Goal: Transaction & Acquisition: Purchase product/service

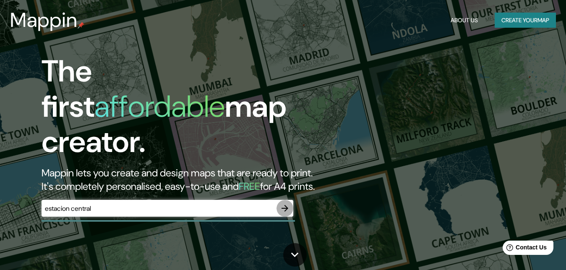
click at [284, 205] on icon "button" at bounding box center [285, 208] width 7 height 7
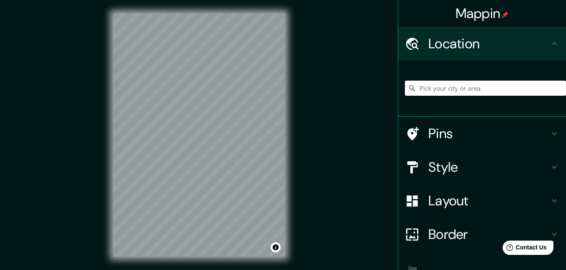
click at [450, 89] on input "Pick your city or area" at bounding box center [485, 88] width 161 height 15
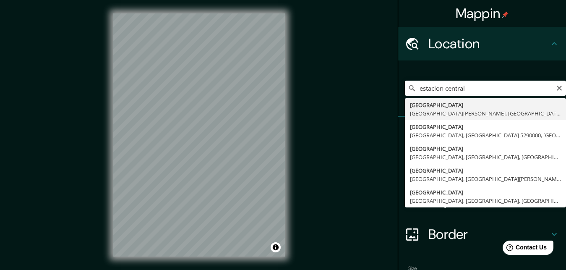
type input "[GEOGRAPHIC_DATA], [GEOGRAPHIC_DATA][PERSON_NAME], [GEOGRAPHIC_DATA]"
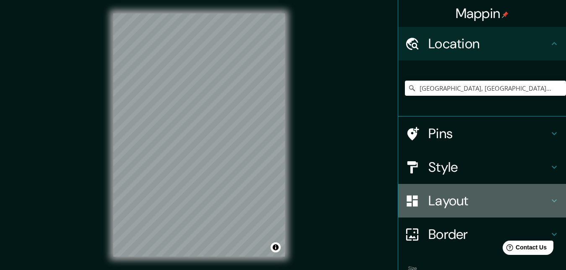
click at [483, 201] on h4 "Layout" at bounding box center [488, 200] width 121 height 17
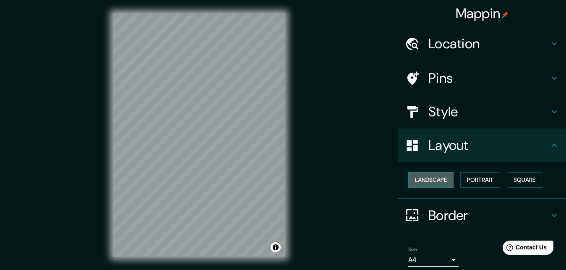
click at [440, 181] on button "Landscape" at bounding box center [430, 180] width 45 height 16
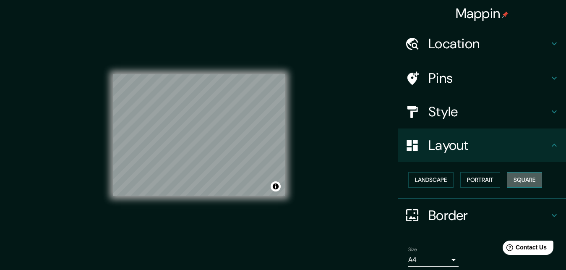
click at [530, 181] on button "Square" at bounding box center [524, 180] width 35 height 16
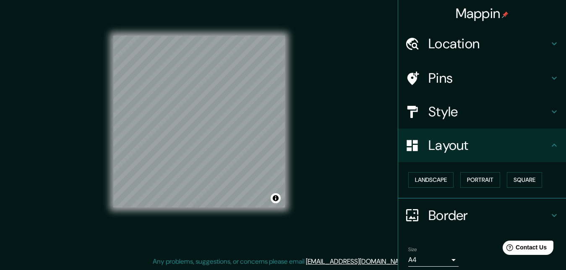
click at [456, 117] on h4 "Style" at bounding box center [488, 111] width 121 height 17
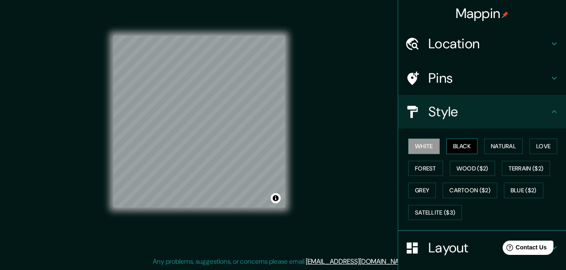
click at [459, 148] on button "Black" at bounding box center [461, 146] width 31 height 16
click at [498, 147] on button "Natural" at bounding box center [503, 146] width 39 height 16
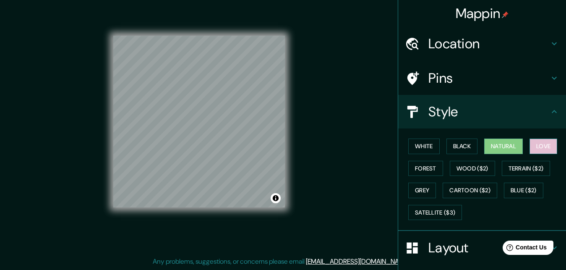
click at [539, 149] on button "Love" at bounding box center [544, 146] width 28 height 16
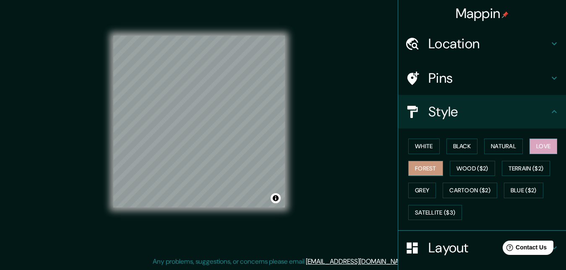
click at [437, 164] on button "Forest" at bounding box center [425, 169] width 35 height 16
click at [465, 167] on button "Wood ($2)" at bounding box center [472, 169] width 45 height 16
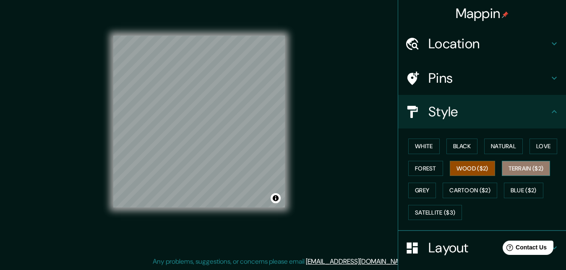
click at [521, 170] on button "Terrain ($2)" at bounding box center [526, 169] width 49 height 16
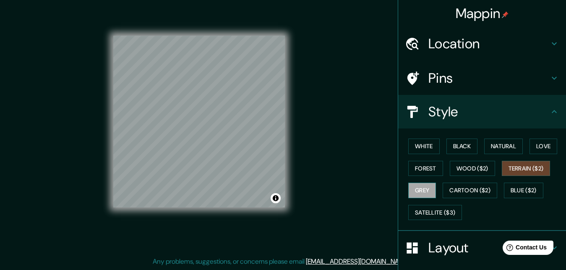
click at [425, 193] on button "Grey" at bounding box center [422, 191] width 28 height 16
click at [497, 149] on button "Natural" at bounding box center [503, 146] width 39 height 16
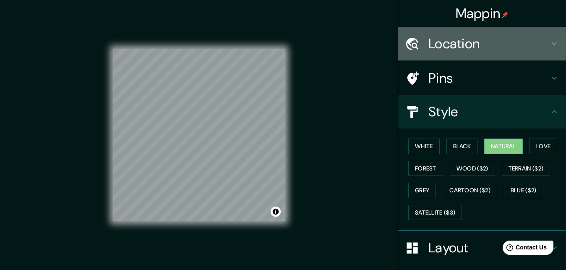
click at [552, 36] on div "Location" at bounding box center [482, 44] width 168 height 34
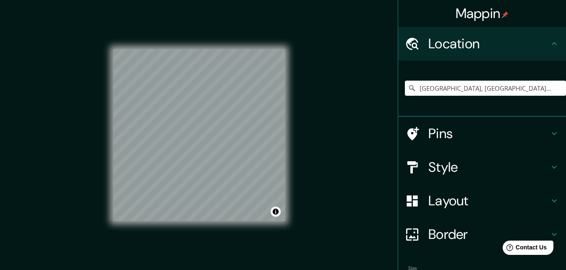
click at [457, 237] on h4 "Border" at bounding box center [488, 234] width 121 height 17
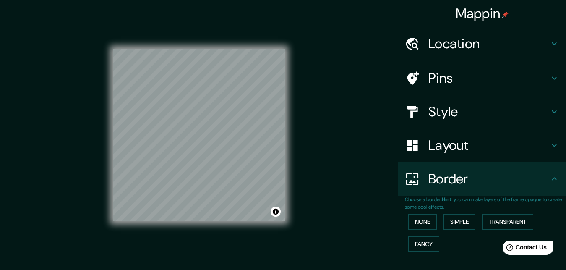
scroll to position [43, 0]
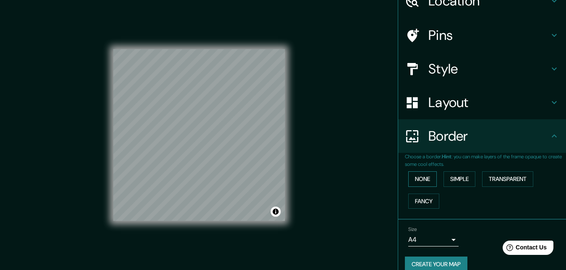
click at [427, 181] on button "None" at bounding box center [422, 179] width 29 height 16
click at [475, 179] on button "Simple" at bounding box center [460, 179] width 32 height 16
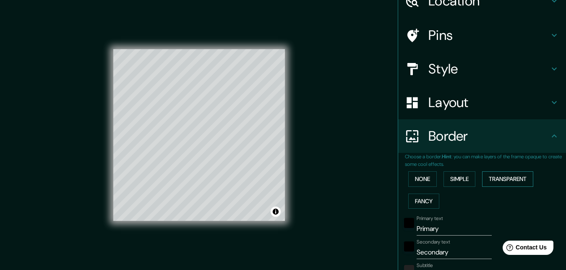
click at [498, 177] on button "Transparent" at bounding box center [507, 179] width 51 height 16
click at [420, 199] on button "Fancy" at bounding box center [423, 201] width 31 height 16
click at [460, 181] on button "Simple" at bounding box center [460, 179] width 32 height 16
click at [436, 183] on button "None" at bounding box center [422, 179] width 29 height 16
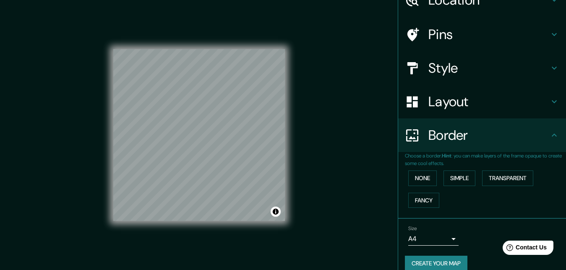
scroll to position [16, 0]
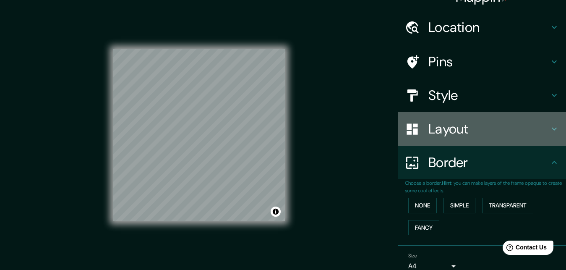
click at [510, 126] on h4 "Layout" at bounding box center [488, 128] width 121 height 17
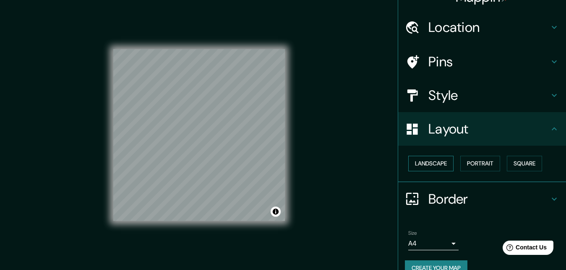
click at [437, 161] on button "Landscape" at bounding box center [430, 164] width 45 height 16
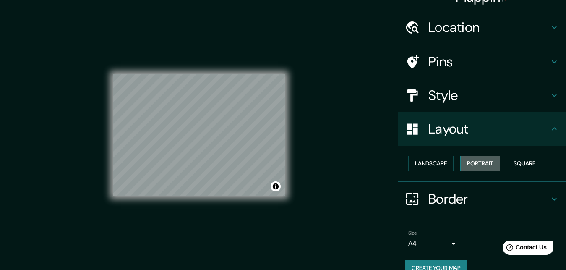
click at [489, 162] on button "Portrait" at bounding box center [480, 164] width 40 height 16
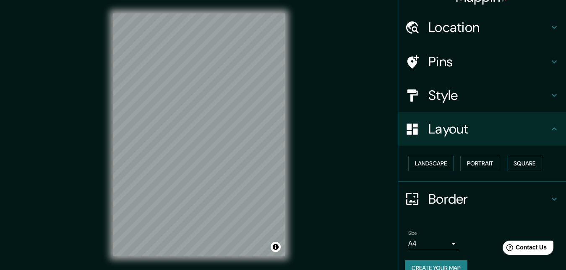
click at [524, 166] on button "Square" at bounding box center [524, 164] width 35 height 16
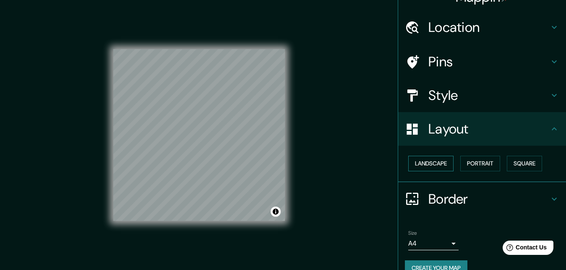
click at [427, 169] on button "Landscape" at bounding box center [430, 164] width 45 height 16
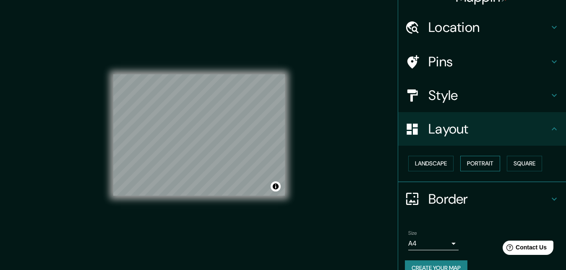
click at [473, 167] on button "Portrait" at bounding box center [480, 164] width 40 height 16
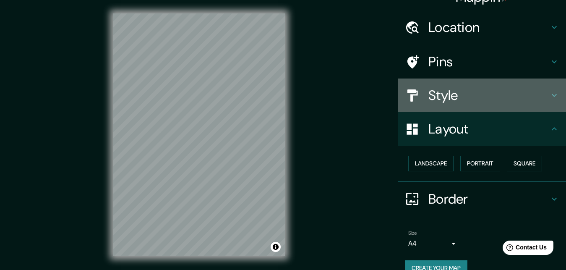
click at [450, 95] on h4 "Style" at bounding box center [488, 95] width 121 height 17
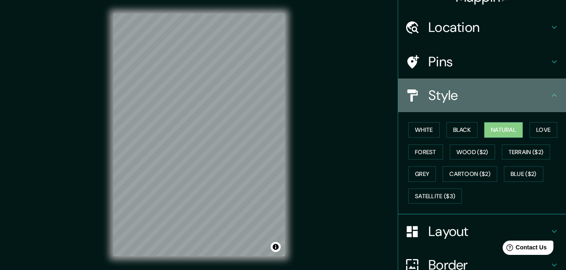
click at [454, 98] on h4 "Style" at bounding box center [488, 95] width 121 height 17
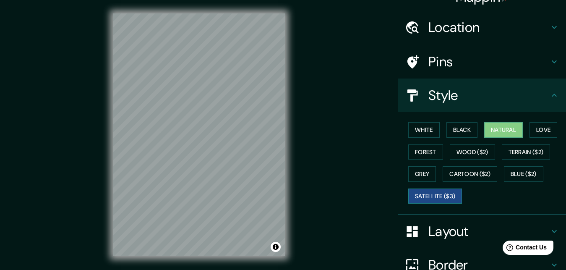
click at [454, 193] on button "Satellite ($3)" at bounding box center [435, 196] width 54 height 16
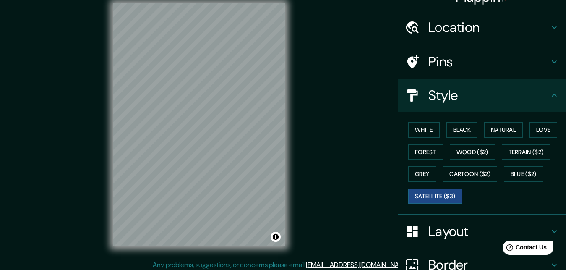
scroll to position [13, 0]
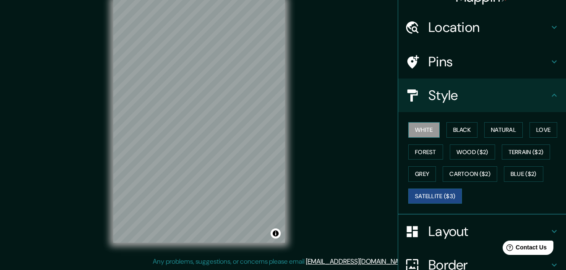
click at [428, 128] on button "White" at bounding box center [423, 130] width 31 height 16
click at [441, 194] on button "Satellite ($3)" at bounding box center [435, 196] width 54 height 16
click at [276, 235] on button "Toggle attribution" at bounding box center [276, 233] width 10 height 10
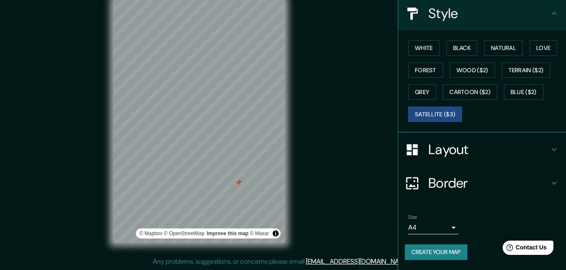
scroll to position [105, 0]
click at [450, 220] on body "Mappin Location [GEOGRAPHIC_DATA], [GEOGRAPHIC_DATA][PERSON_NAME], [GEOGRAPHIC_…" at bounding box center [283, 122] width 566 height 270
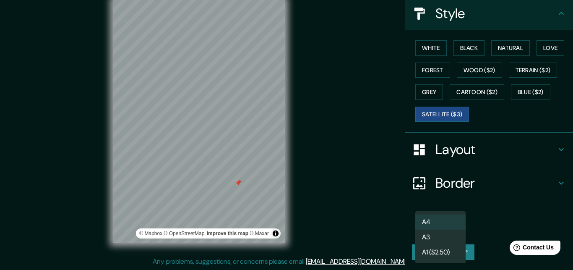
click at [441, 234] on li "A3" at bounding box center [440, 237] width 50 height 15
click at [455, 216] on body "Mappin Location [GEOGRAPHIC_DATA], [GEOGRAPHIC_DATA][PERSON_NAME], [GEOGRAPHIC_…" at bounding box center [286, 122] width 573 height 270
click at [440, 225] on li "A4" at bounding box center [440, 221] width 50 height 15
type input "single"
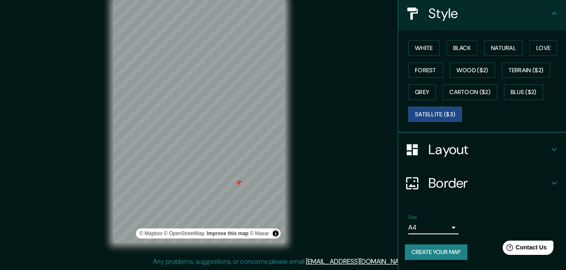
click at [527, 151] on div "Layout" at bounding box center [482, 150] width 168 height 34
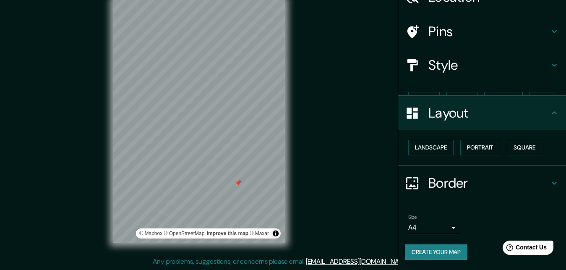
scroll to position [39, 0]
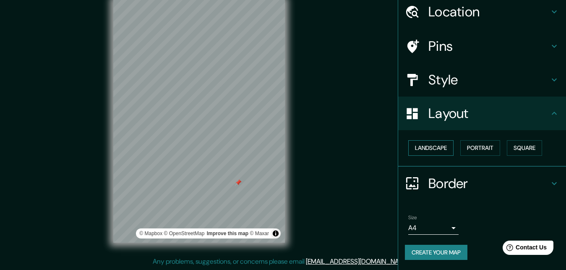
click at [443, 146] on button "Landscape" at bounding box center [430, 148] width 45 height 16
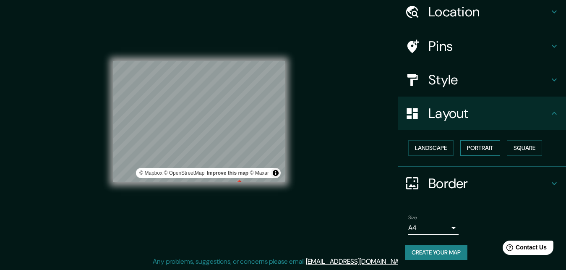
click at [470, 143] on button "Portrait" at bounding box center [480, 148] width 40 height 16
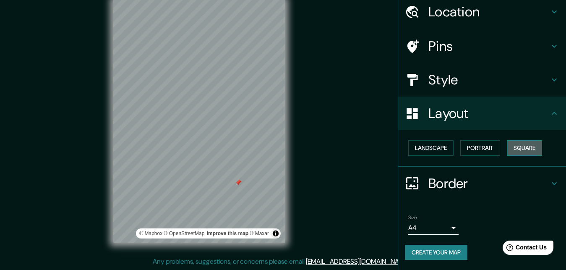
click at [533, 144] on button "Square" at bounding box center [524, 148] width 35 height 16
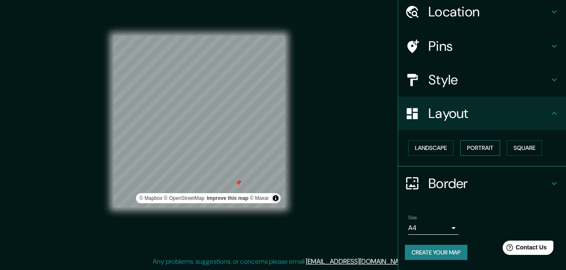
click at [495, 142] on button "Portrait" at bounding box center [480, 148] width 40 height 16
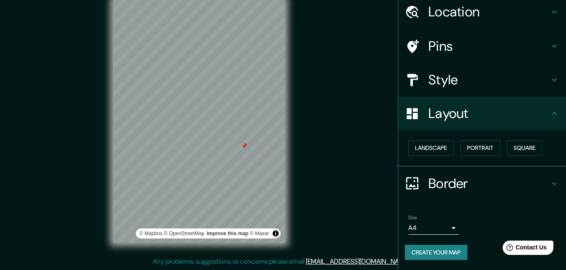
scroll to position [0, 0]
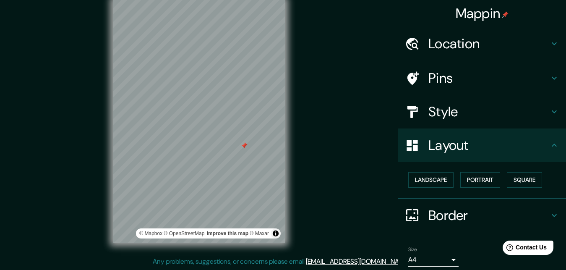
click at [487, 109] on h4 "Style" at bounding box center [488, 111] width 121 height 17
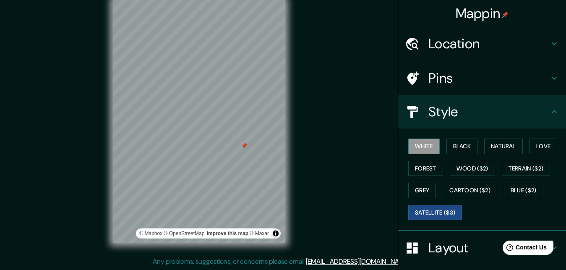
click at [434, 150] on button "White" at bounding box center [423, 146] width 31 height 16
click at [243, 146] on div at bounding box center [244, 145] width 7 height 7
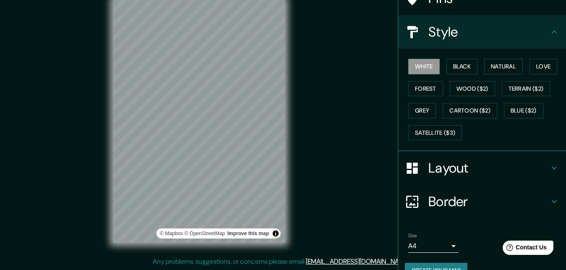
scroll to position [105, 0]
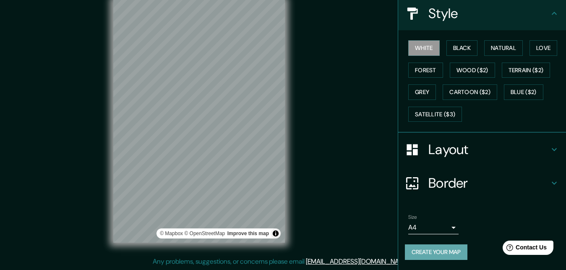
click at [444, 244] on button "Create your map" at bounding box center [436, 252] width 63 height 16
click at [458, 244] on button "Create your map" at bounding box center [436, 252] width 63 height 16
click at [370, 206] on div "Mappin Location [GEOGRAPHIC_DATA], [GEOGRAPHIC_DATA][PERSON_NAME], [GEOGRAPHIC_…" at bounding box center [283, 128] width 566 height 283
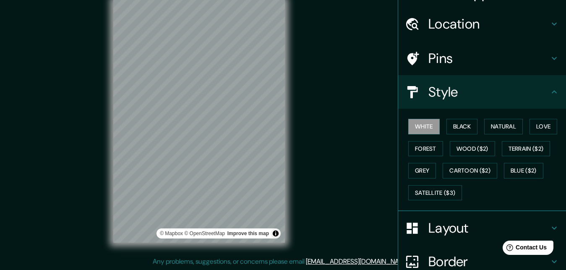
scroll to position [0, 0]
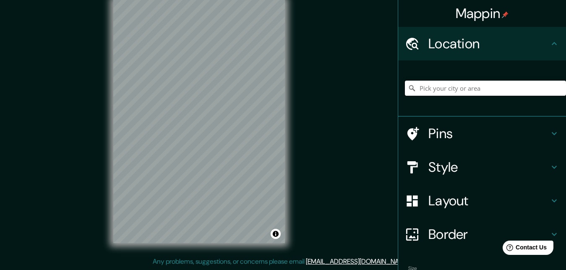
click at [472, 91] on input "Pick your city or area" at bounding box center [485, 88] width 161 height 15
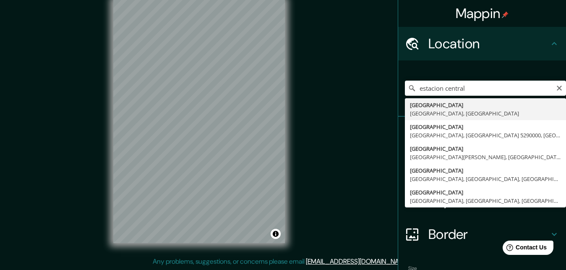
type input "[GEOGRAPHIC_DATA], [GEOGRAPHIC_DATA][PERSON_NAME], [GEOGRAPHIC_DATA]"
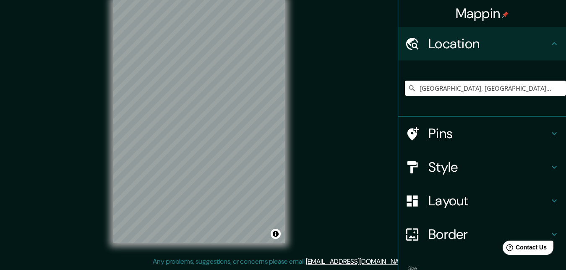
scroll to position [58, 0]
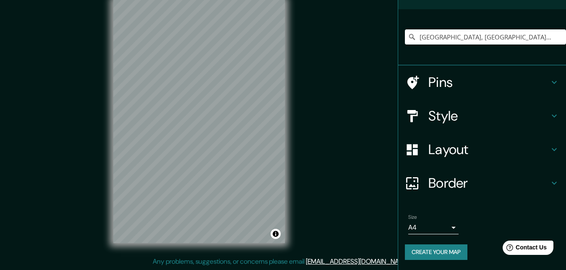
click at [416, 248] on button "Create your map" at bounding box center [436, 252] width 63 height 16
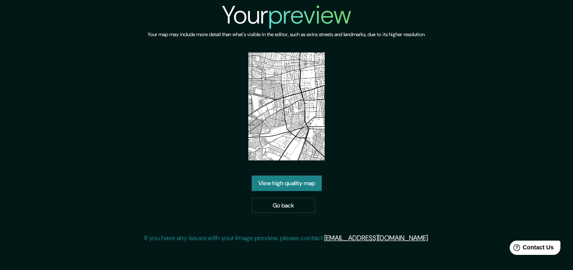
click at [287, 143] on img at bounding box center [286, 106] width 76 height 108
click at [292, 182] on link "View high quality map" at bounding box center [287, 183] width 70 height 16
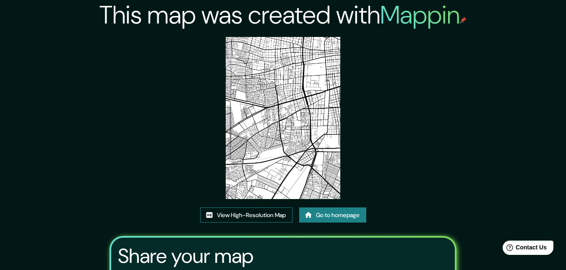
click at [243, 214] on link "View High-Resolution Map" at bounding box center [246, 215] width 92 height 16
